Goal: Information Seeking & Learning: Learn about a topic

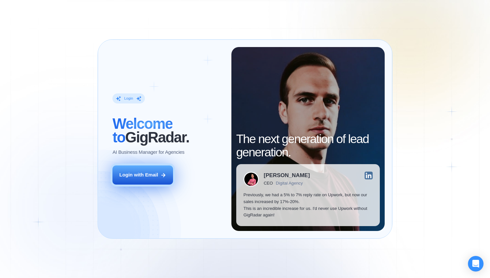
click at [154, 176] on div "Login with Email" at bounding box center [138, 175] width 39 height 7
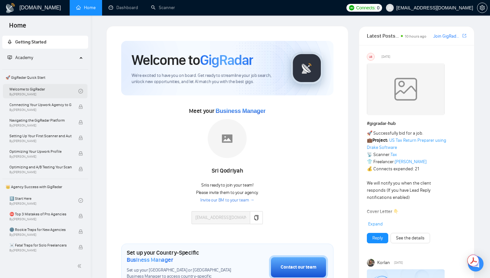
click at [56, 94] on link "Welcome to GigRadar By Vlad Timinsky" at bounding box center [43, 91] width 69 height 14
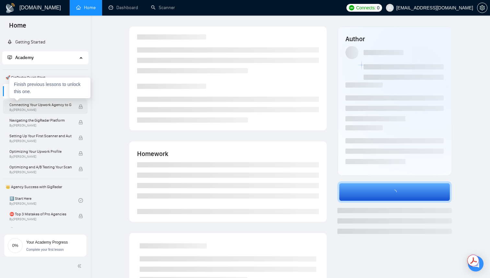
click at [56, 110] on span "By Vlad Timinsky" at bounding box center [40, 110] width 62 height 4
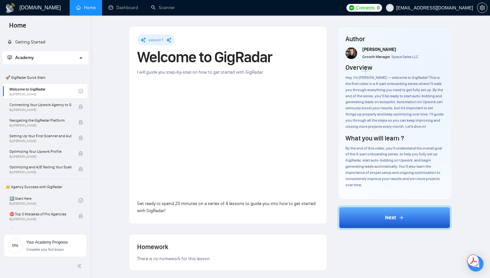
click at [381, 187] on div "By the end of this video, you’ll understand the overall goal of the 4-part onbo…" at bounding box center [395, 166] width 99 height 43
click at [45, 42] on link "Getting Started" at bounding box center [26, 42] width 38 height 6
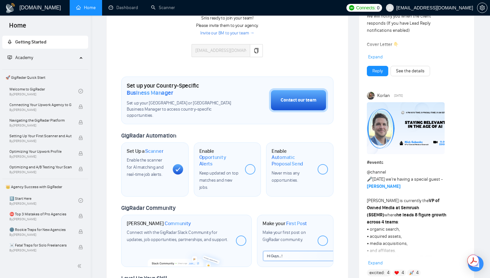
scroll to position [176, 0]
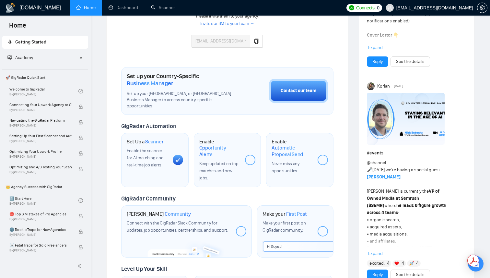
click at [229, 173] on div "Enable Opportunity Alerts Keep updated on top matches and new jobs." at bounding box center [227, 160] width 67 height 54
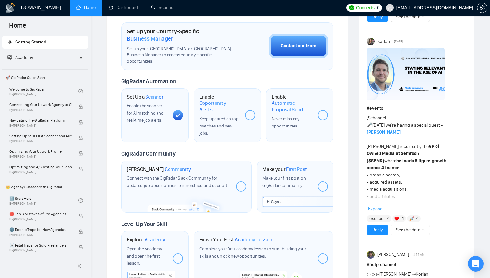
scroll to position [220, 0]
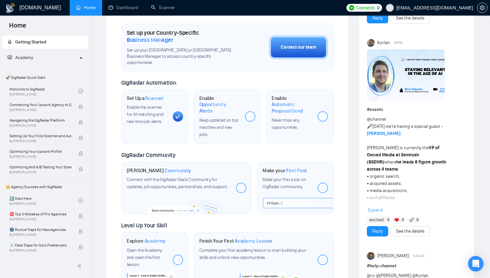
click at [250, 111] on div at bounding box center [250, 116] width 10 height 10
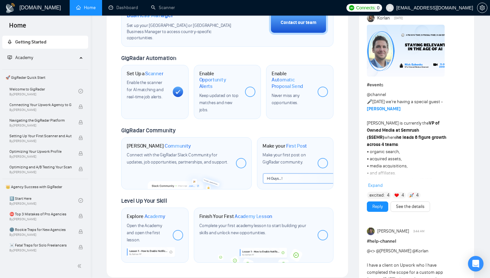
scroll to position [246, 0]
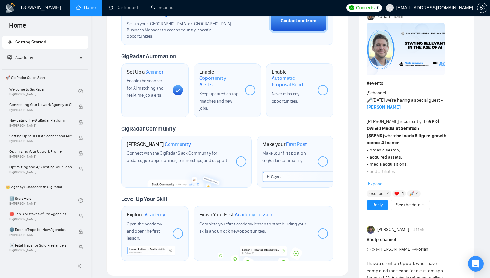
click at [307, 90] on div "Never miss any opportunities." at bounding box center [292, 97] width 41 height 14
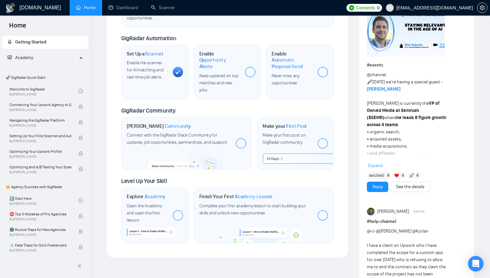
scroll to position [267, 0]
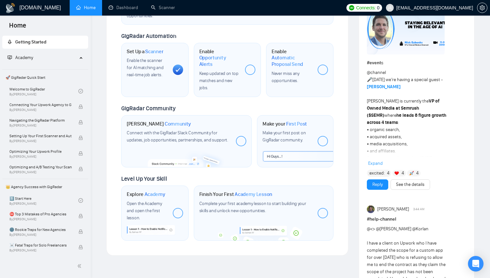
click at [236, 125] on div "Join GigRadar Community Connect with the GigRadar Slack Community for updates, …" at bounding box center [186, 141] width 131 height 53
click at [244, 136] on div at bounding box center [241, 141] width 10 height 10
click at [324, 136] on div at bounding box center [323, 141] width 10 height 10
click at [325, 208] on div at bounding box center [323, 213] width 10 height 10
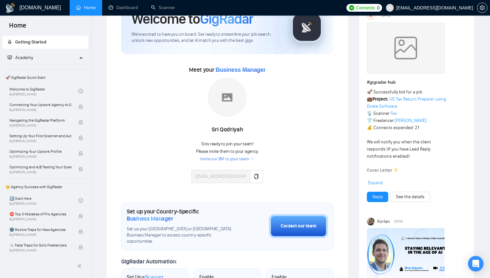
scroll to position [25, 0]
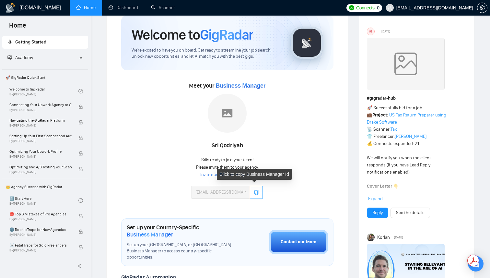
click at [257, 190] on icon "copy" at bounding box center [256, 192] width 5 height 5
click at [273, 147] on div "Meet your Business Manager Sri Qodriyah Sri is ready to join your team! Please …" at bounding box center [227, 142] width 212 height 125
click at [240, 176] on link "Invite our BM to your team →" at bounding box center [227, 175] width 54 height 6
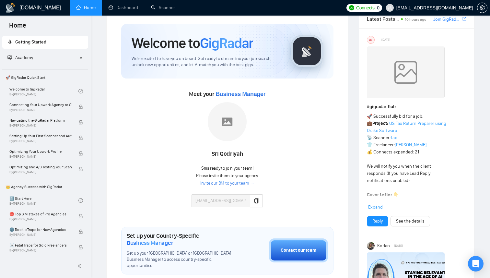
scroll to position [0, 0]
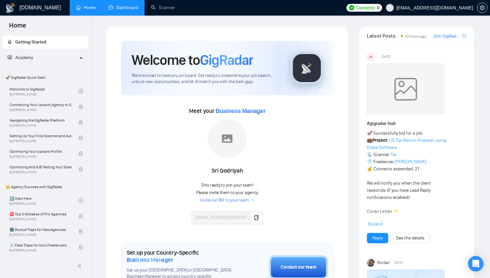
click at [121, 10] on link "Dashboard" at bounding box center [124, 8] width 30 height 6
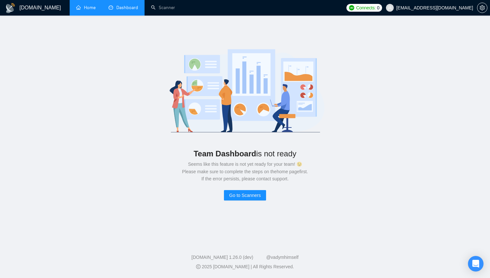
click at [83, 9] on link "Home" at bounding box center [85, 8] width 19 height 6
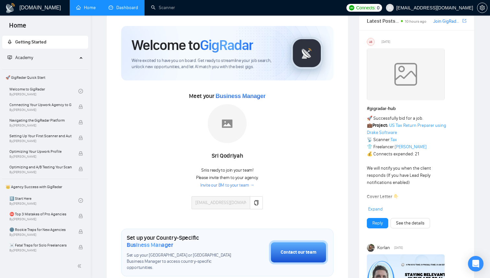
scroll to position [13, 0]
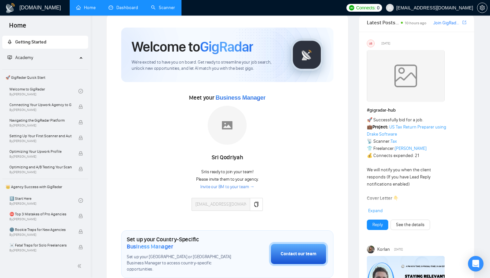
click at [163, 10] on link "Scanner" at bounding box center [163, 8] width 24 height 6
